Goal: Information Seeking & Learning: Learn about a topic

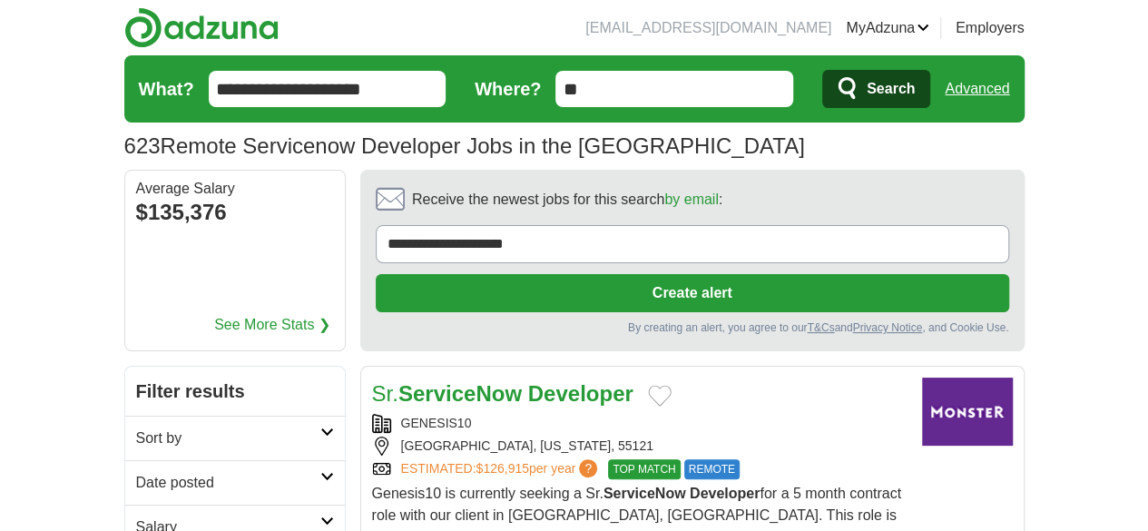
click at [915, 90] on span "Search" at bounding box center [890, 89] width 48 height 36
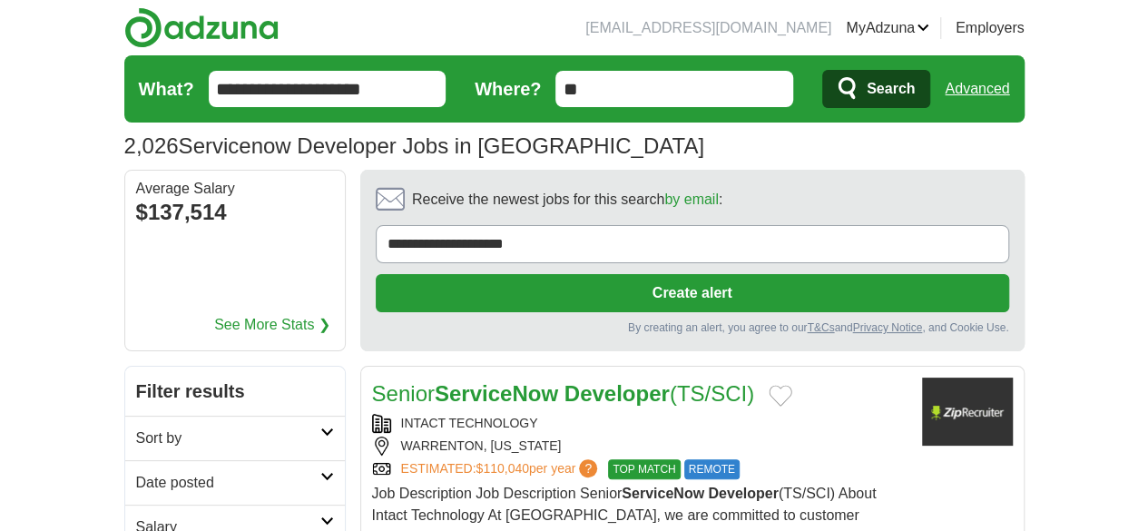
click at [564, 381] on strong "Developer" at bounding box center [616, 393] width 105 height 24
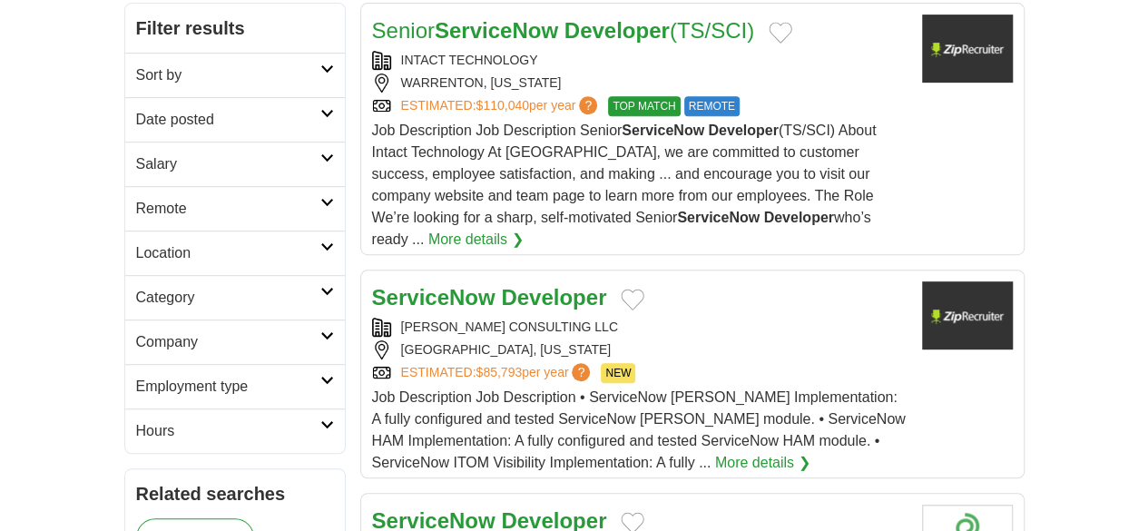
click at [502, 285] on strong "Developer" at bounding box center [553, 297] width 105 height 24
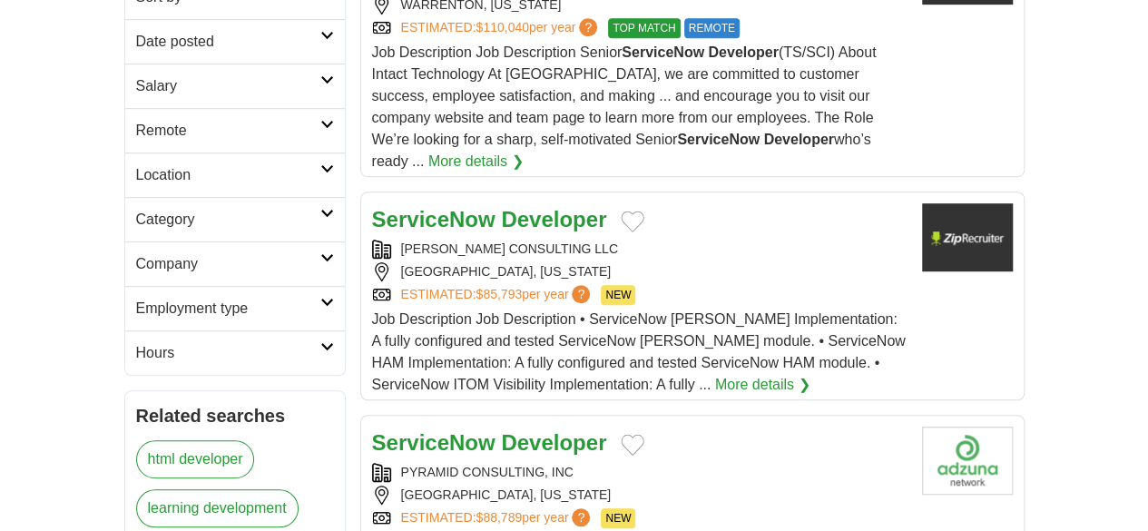
scroll to position [544, 0]
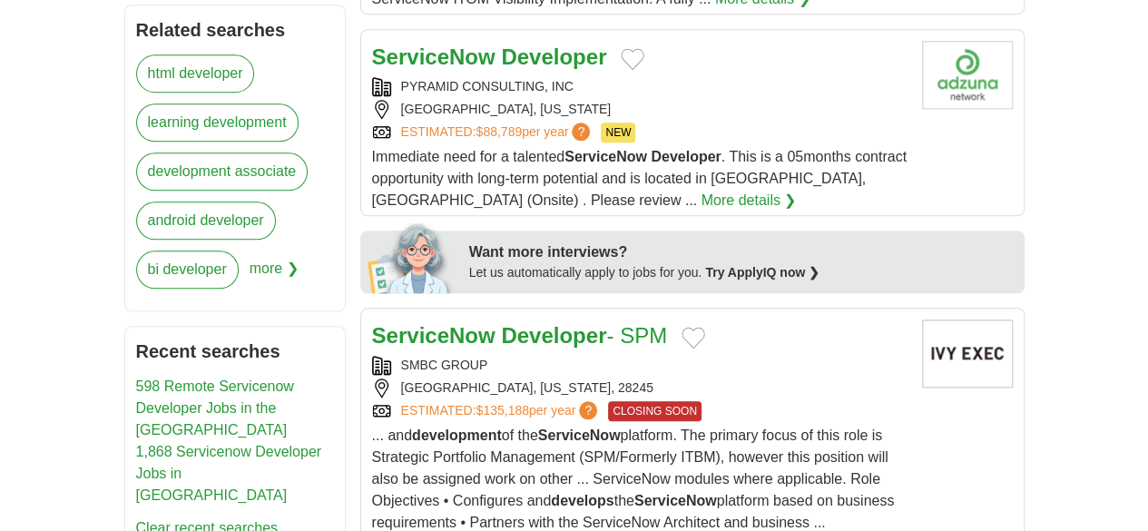
scroll to position [907, 0]
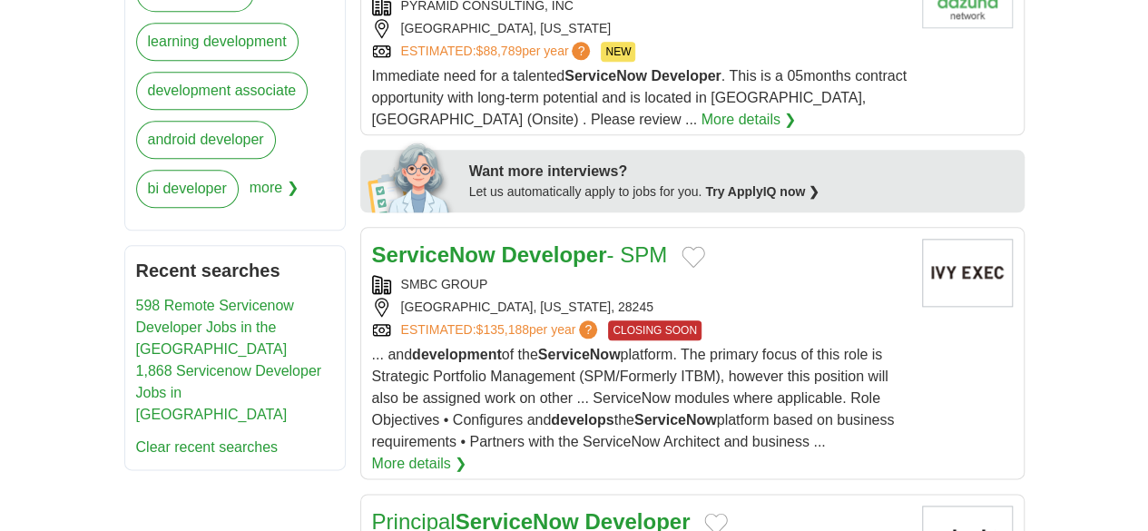
click at [584, 509] on strong "Developer" at bounding box center [636, 521] width 105 height 24
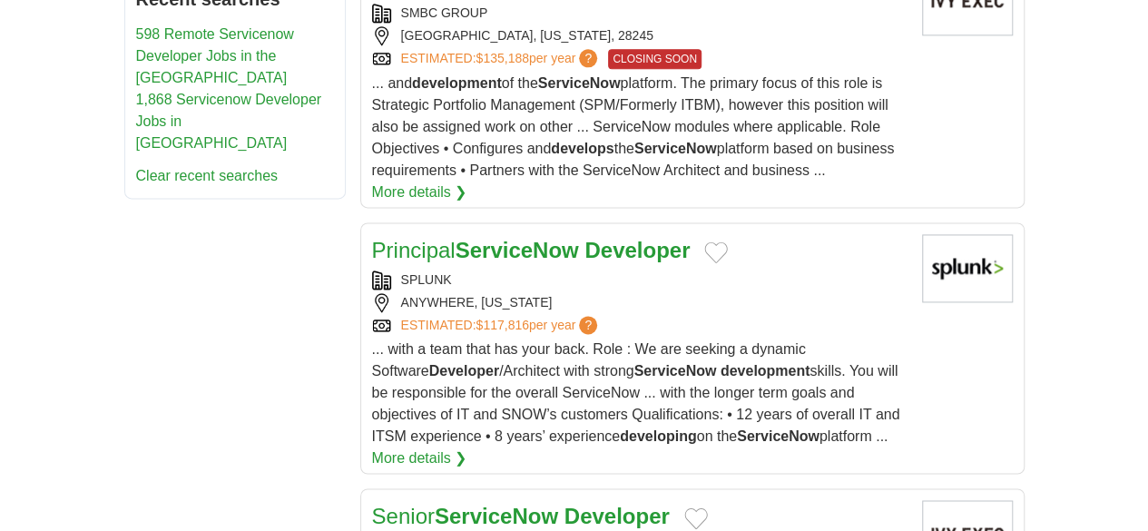
scroll to position [1180, 0]
click at [564, 503] on strong "Developer" at bounding box center [616, 515] width 105 height 24
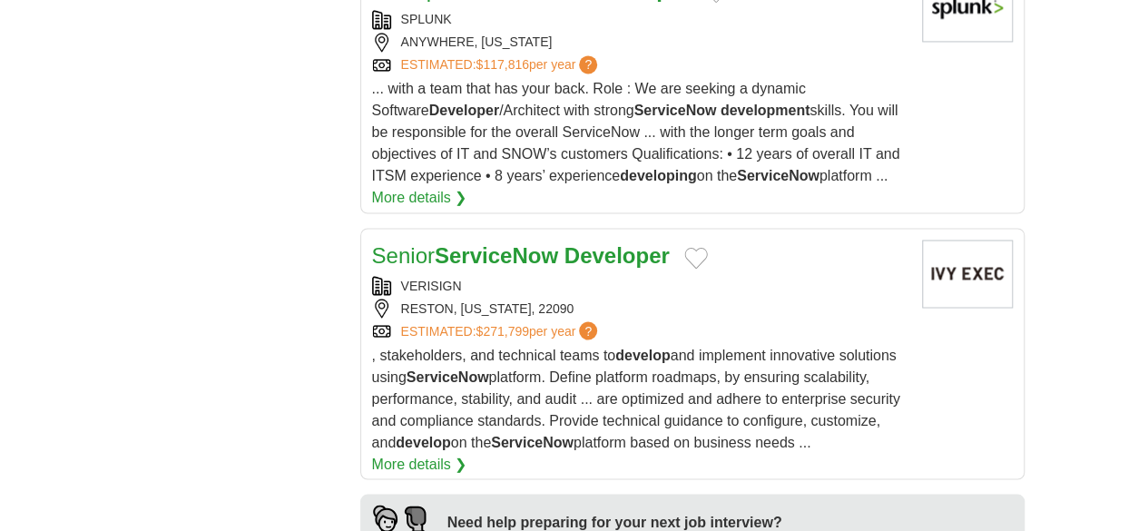
scroll to position [1542, 0]
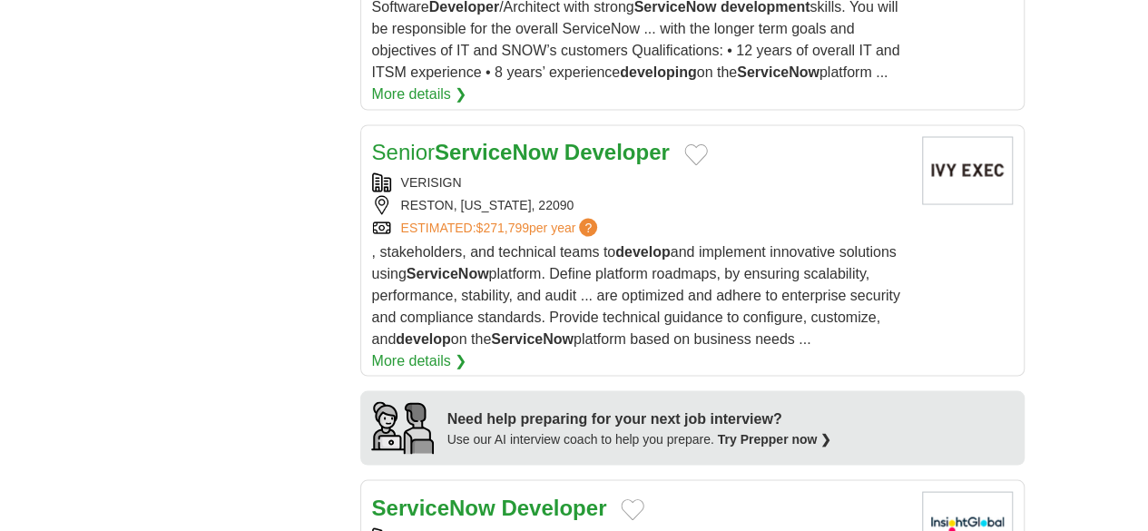
click at [501, 494] on strong "Developer" at bounding box center [553, 506] width 105 height 24
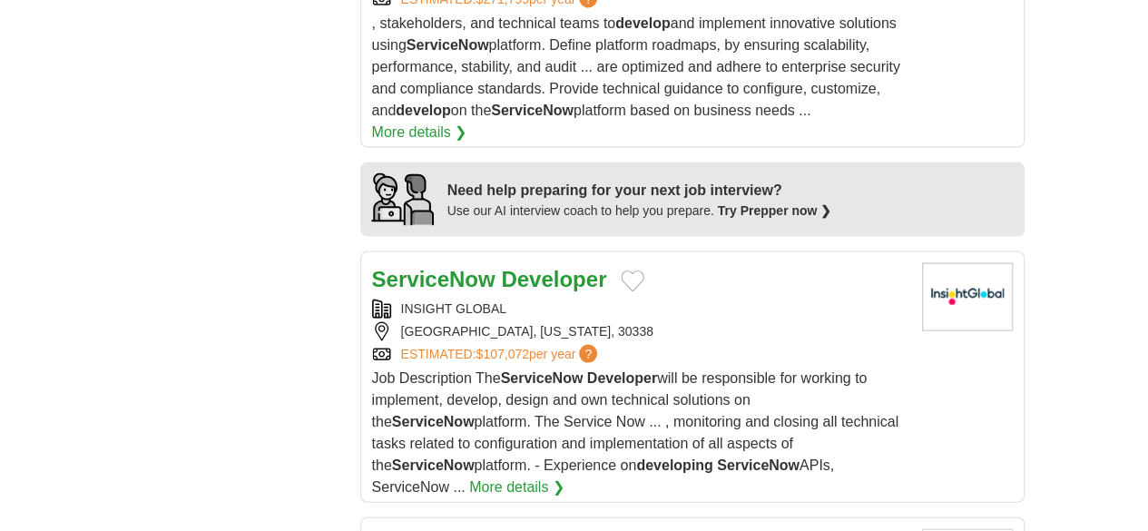
scroll to position [1815, 0]
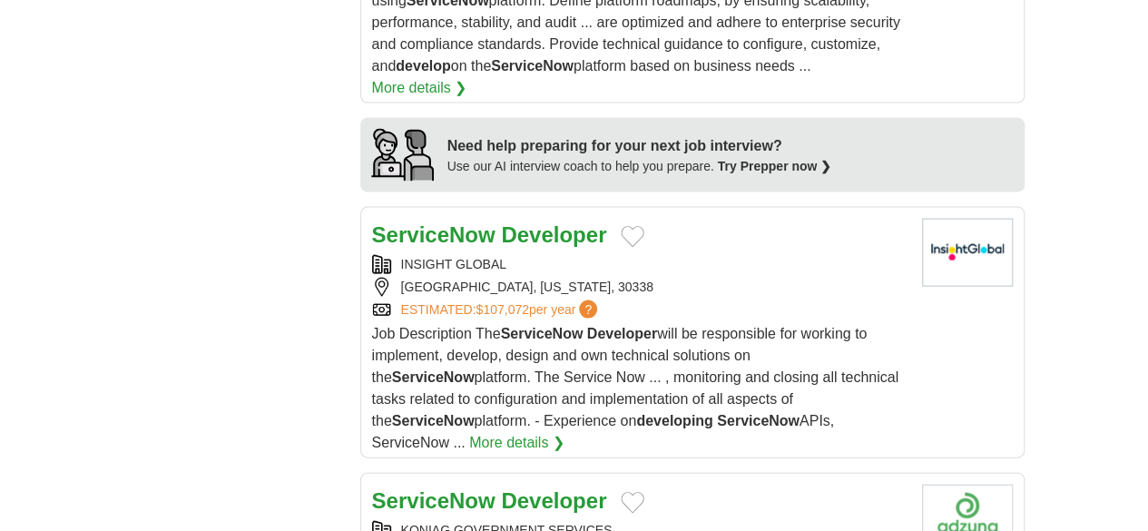
click at [501, 488] on strong "Developer" at bounding box center [553, 500] width 105 height 24
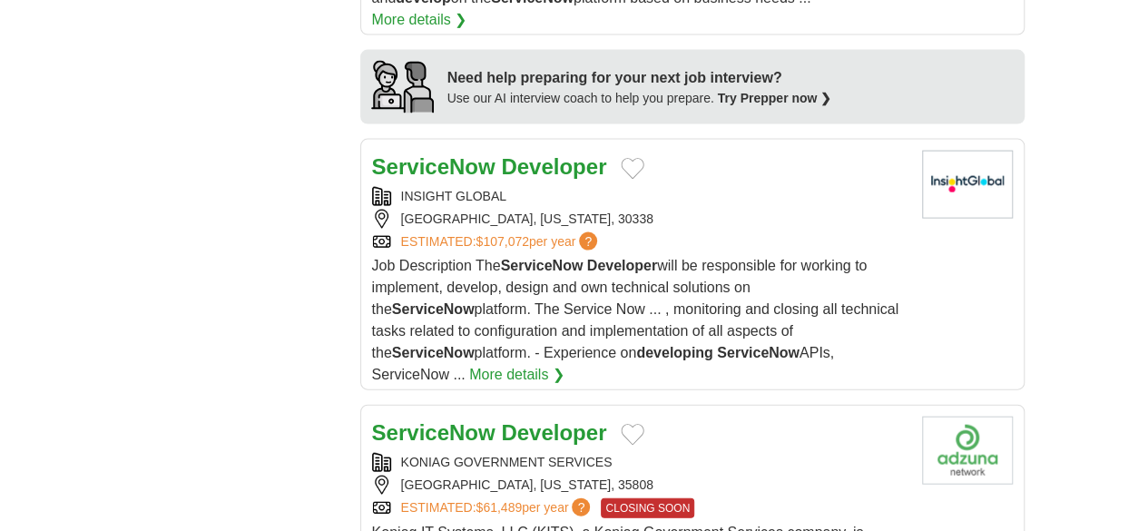
scroll to position [1996, 0]
